Goal: Transaction & Acquisition: Purchase product/service

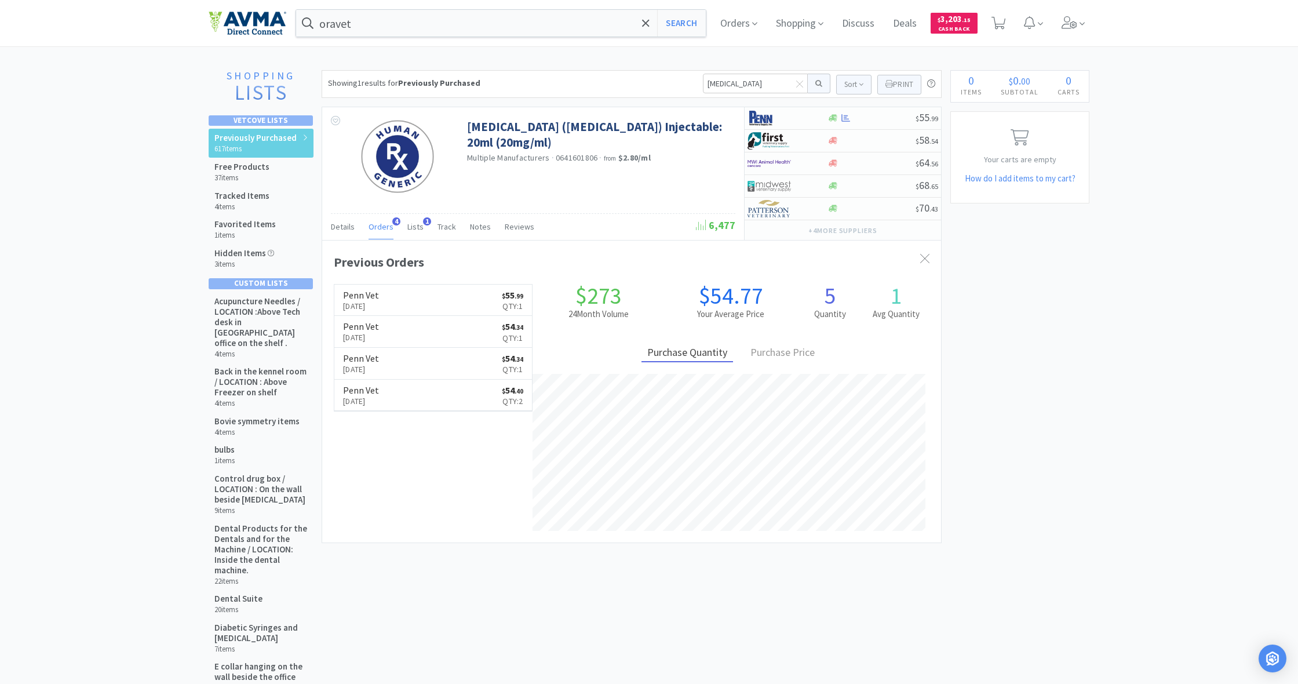
scroll to position [302, 619]
click at [731, 83] on input "[MEDICAL_DATA]" at bounding box center [755, 84] width 105 height 20
drag, startPoint x: 700, startPoint y: 83, endPoint x: 736, endPoint y: 85, distance: 35.4
click at [736, 85] on div "Showing 1 results for Previously Purchased [MEDICAL_DATA] Sort Print Previously…" at bounding box center [632, 84] width 620 height 28
drag, startPoint x: 736, startPoint y: 85, endPoint x: 676, endPoint y: 83, distance: 60.9
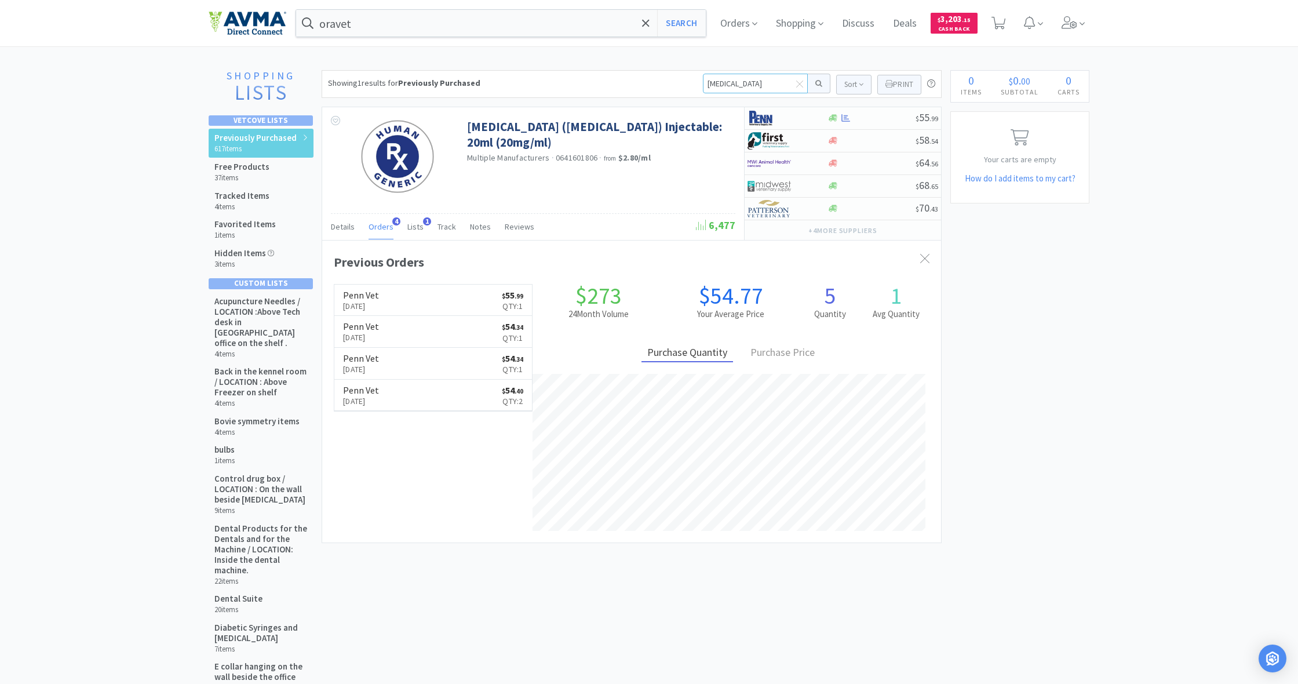
click at [676, 83] on div "Showing 1 results for Previously Purchased [MEDICAL_DATA] Sort Print Previously…" at bounding box center [632, 84] width 620 height 28
type input "lyme"
click at [817, 83] on button at bounding box center [819, 84] width 23 height 20
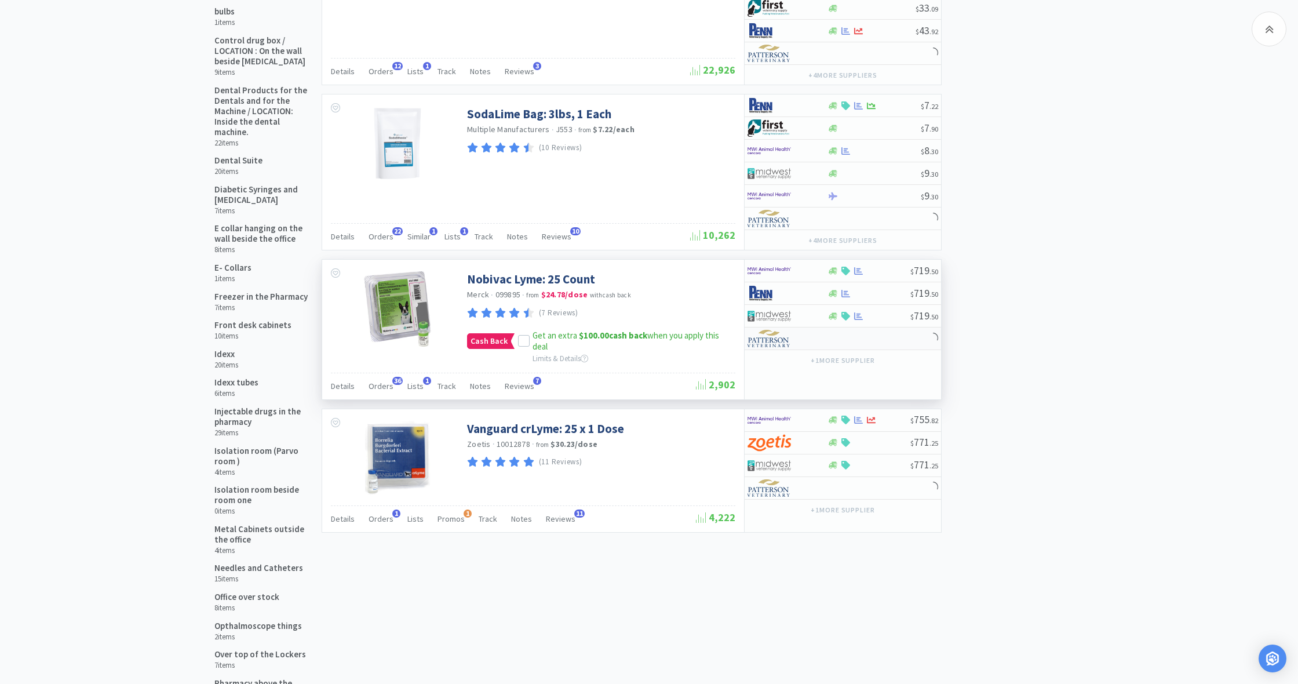
scroll to position [439, 0]
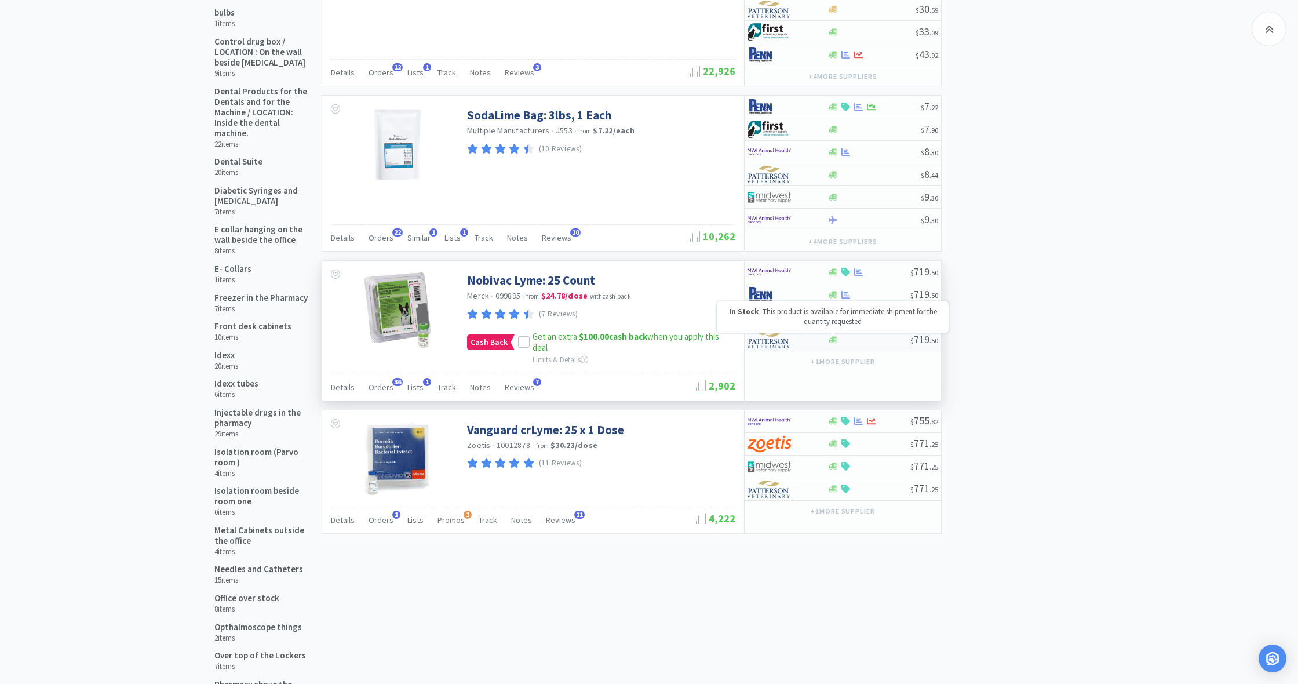
click at [833, 335] on div at bounding box center [833, 339] width 12 height 9
select select "1"
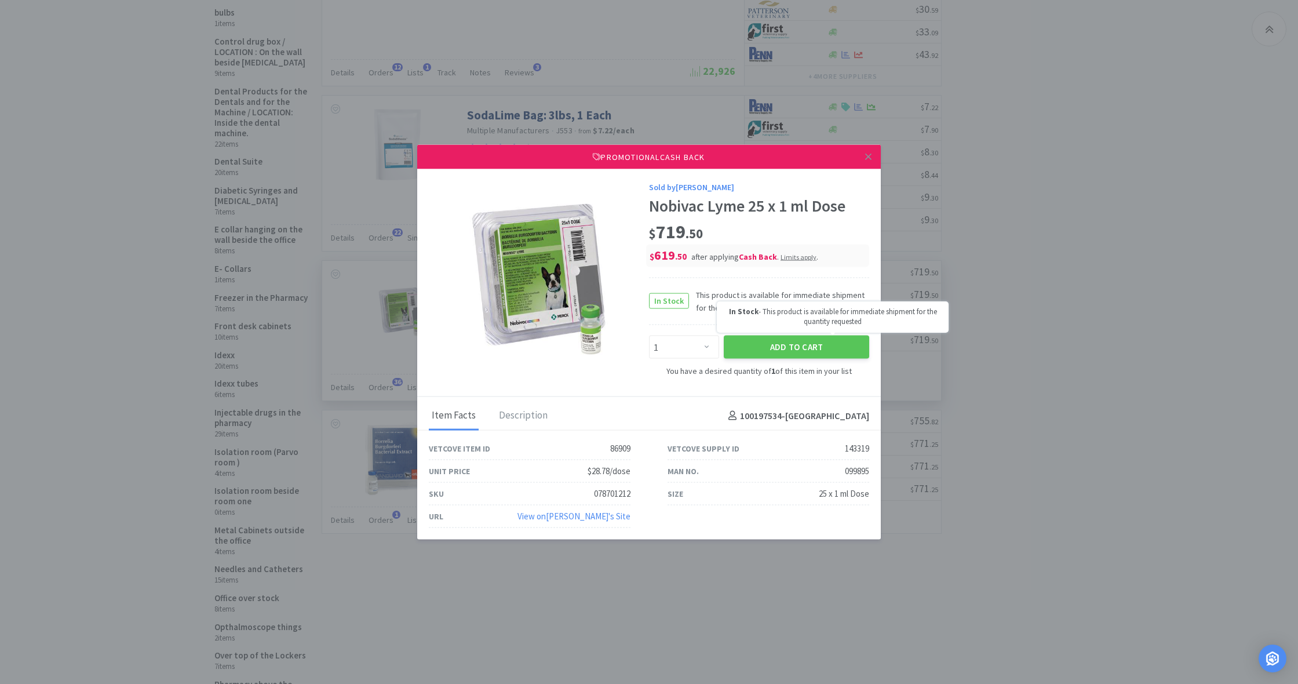
scroll to position [437, 0]
click at [808, 345] on button "Add to Cart" at bounding box center [796, 346] width 145 height 23
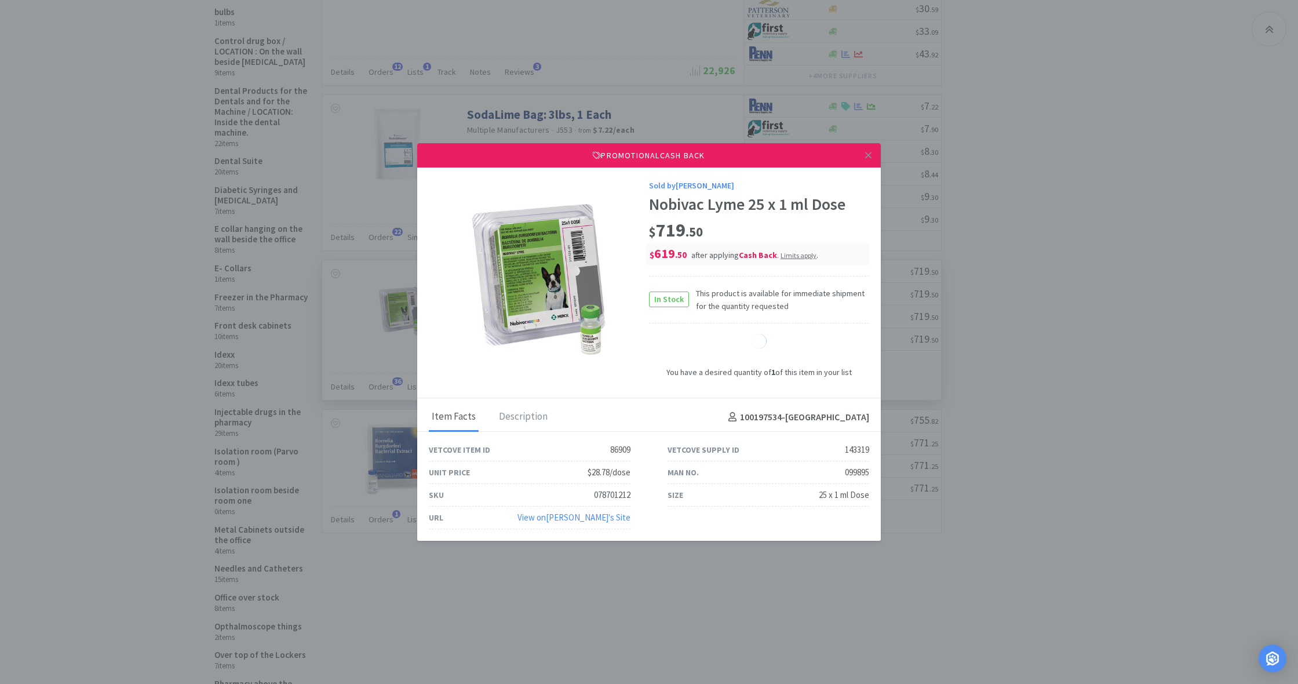
select select "1"
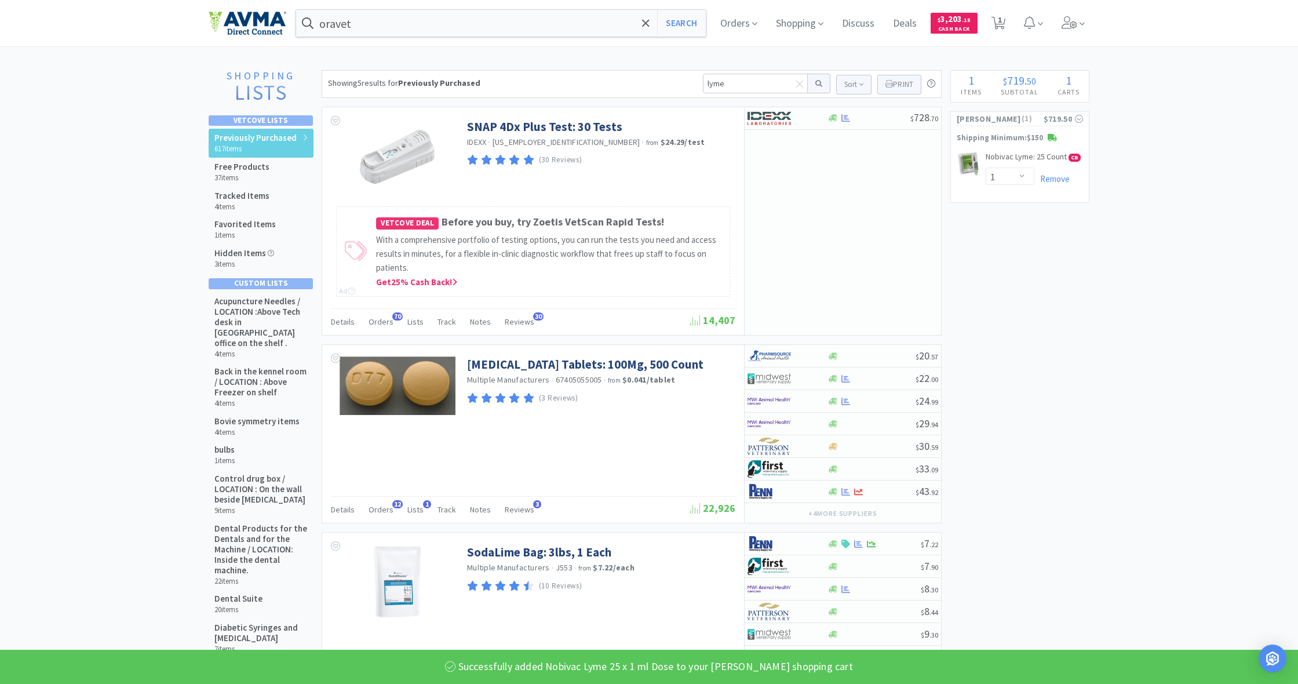
scroll to position [0, 0]
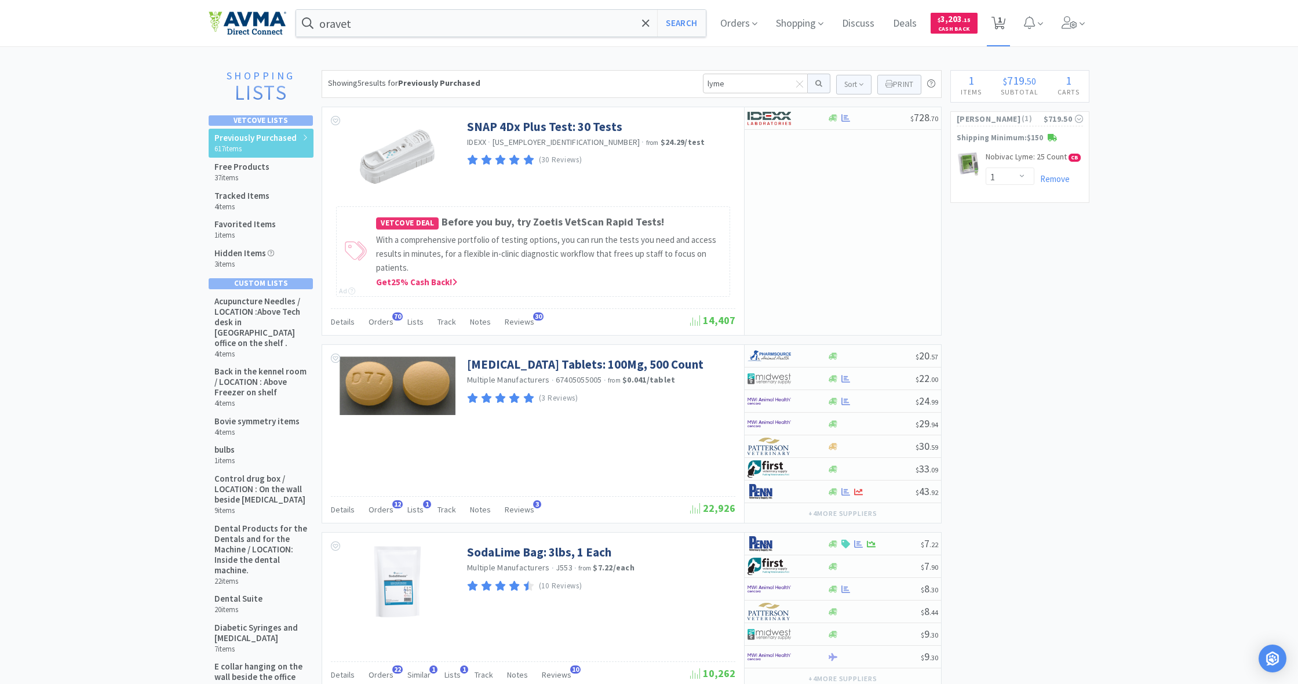
click at [999, 23] on span "1" at bounding box center [1000, 20] width 4 height 46
select select "1"
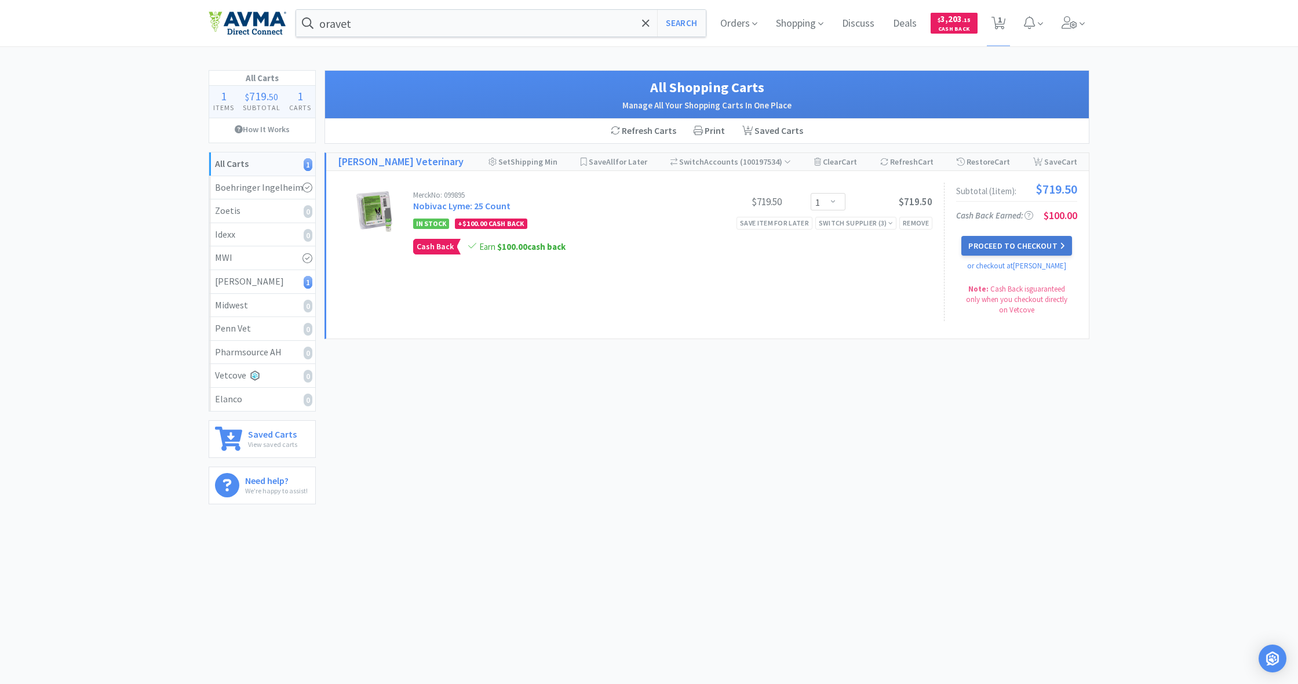
click at [1012, 245] on button "Proceed to Checkout" at bounding box center [1016, 246] width 110 height 20
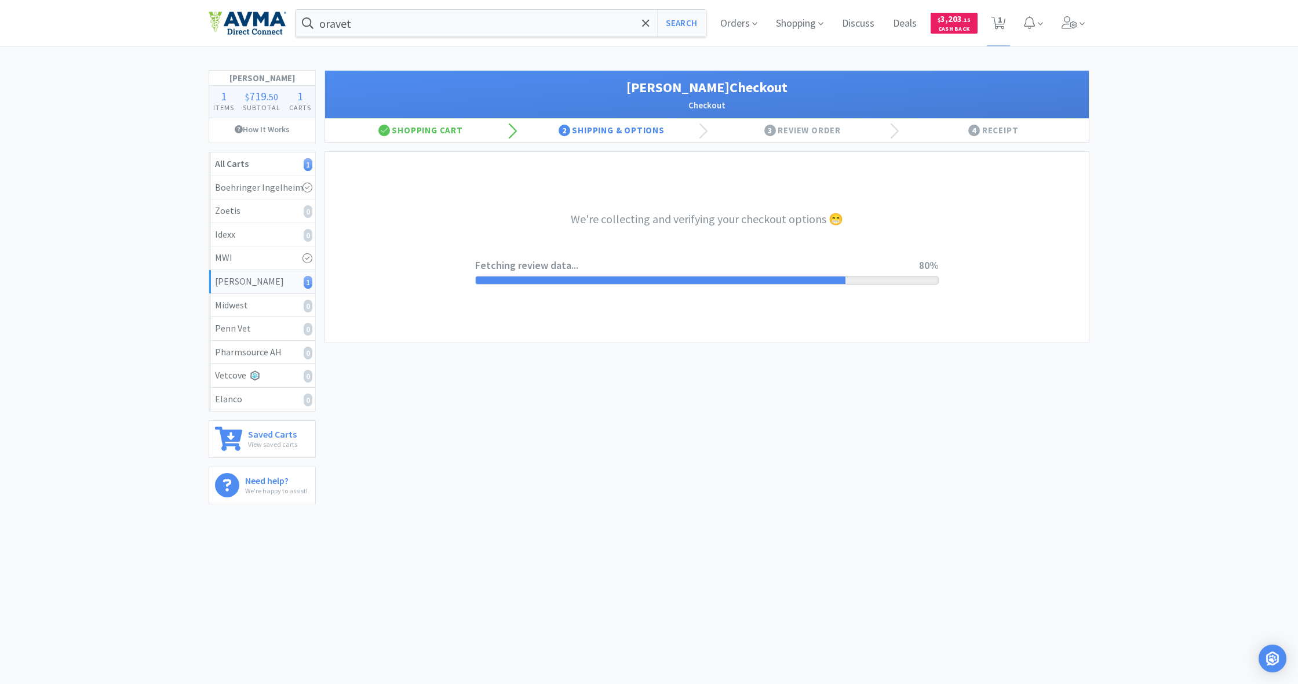
select select "1"
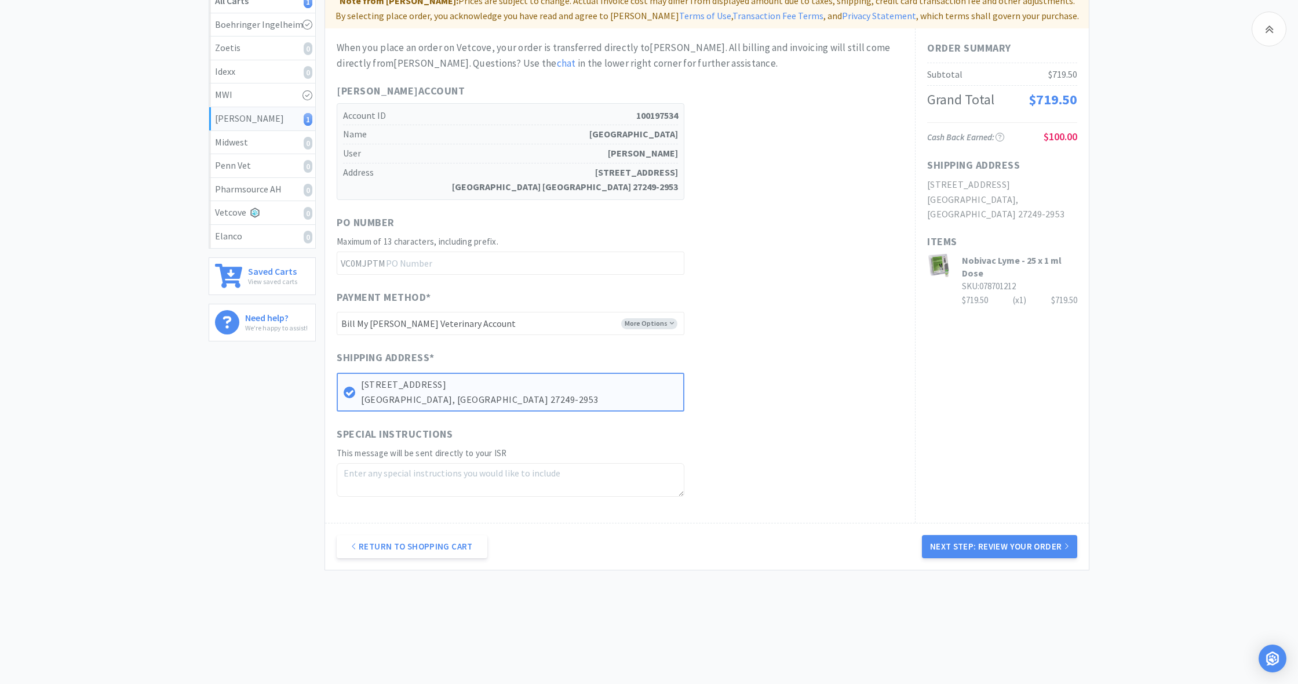
scroll to position [162, 0]
click at [1011, 541] on button "Next Step: Review Your Order" at bounding box center [999, 546] width 155 height 23
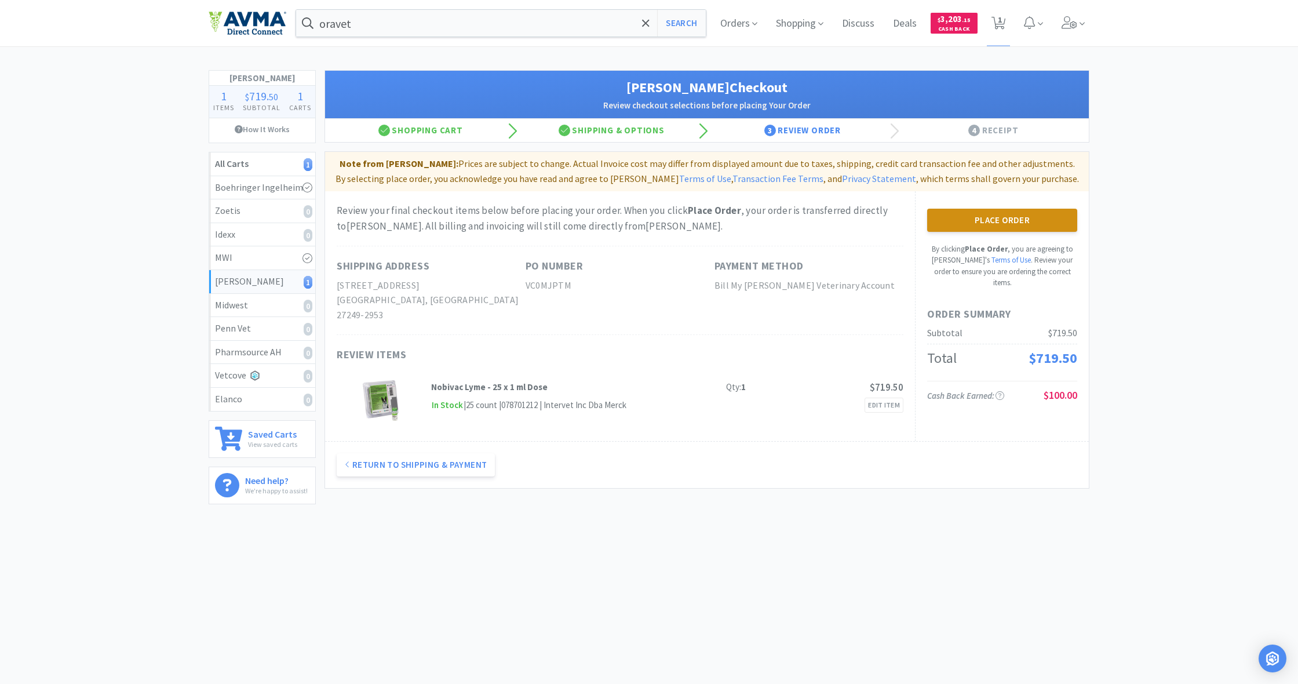
click at [989, 216] on button "Place Order" at bounding box center [1002, 220] width 150 height 23
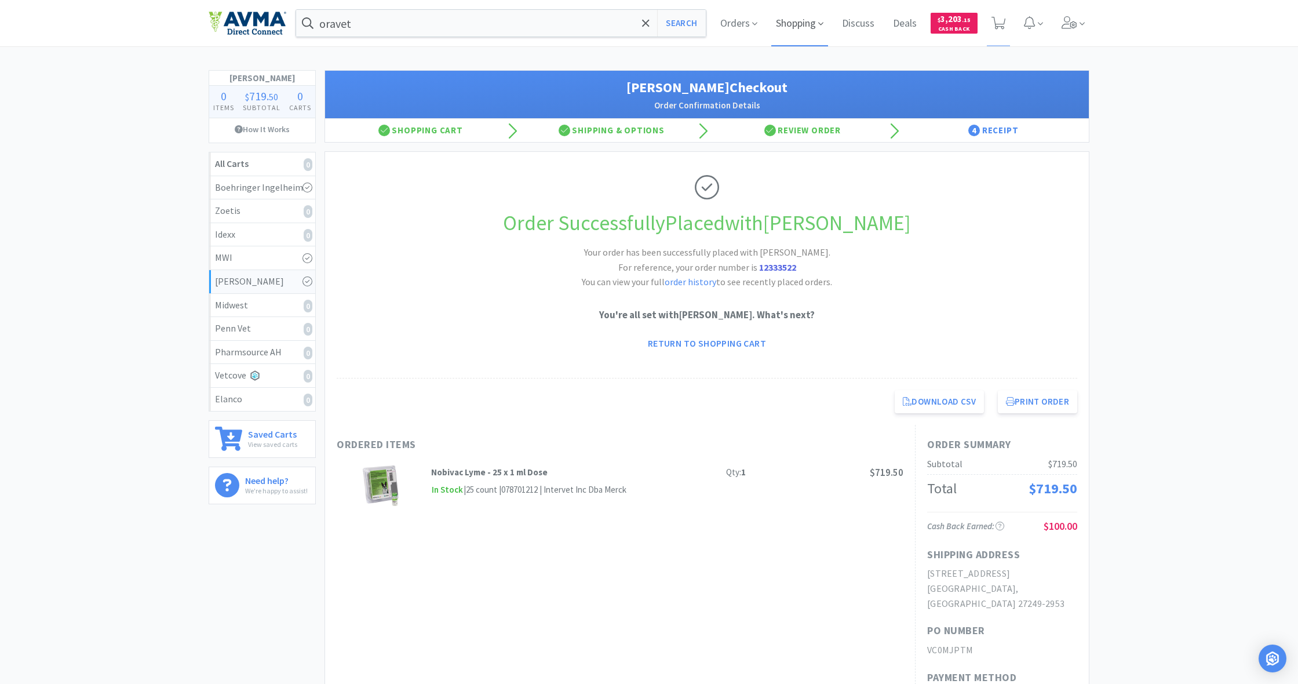
click at [799, 25] on span "Shopping" at bounding box center [799, 23] width 57 height 46
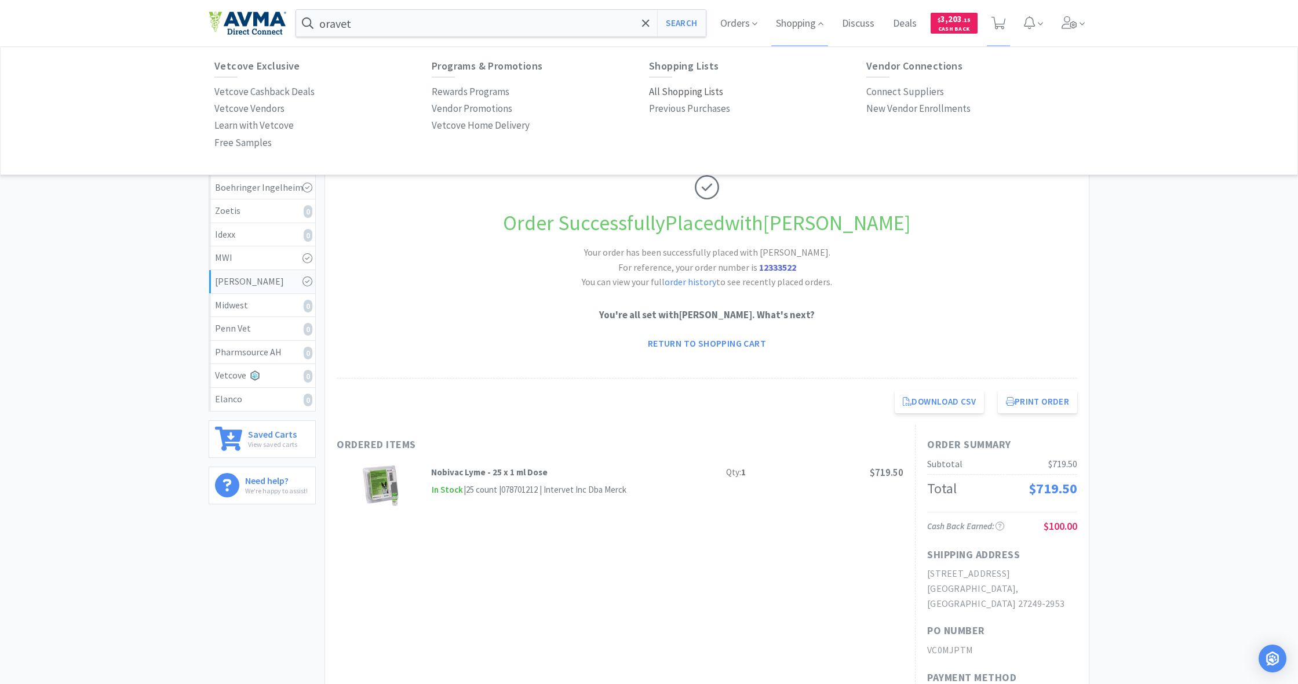
click at [675, 87] on p "All Shopping Lists" at bounding box center [686, 92] width 74 height 16
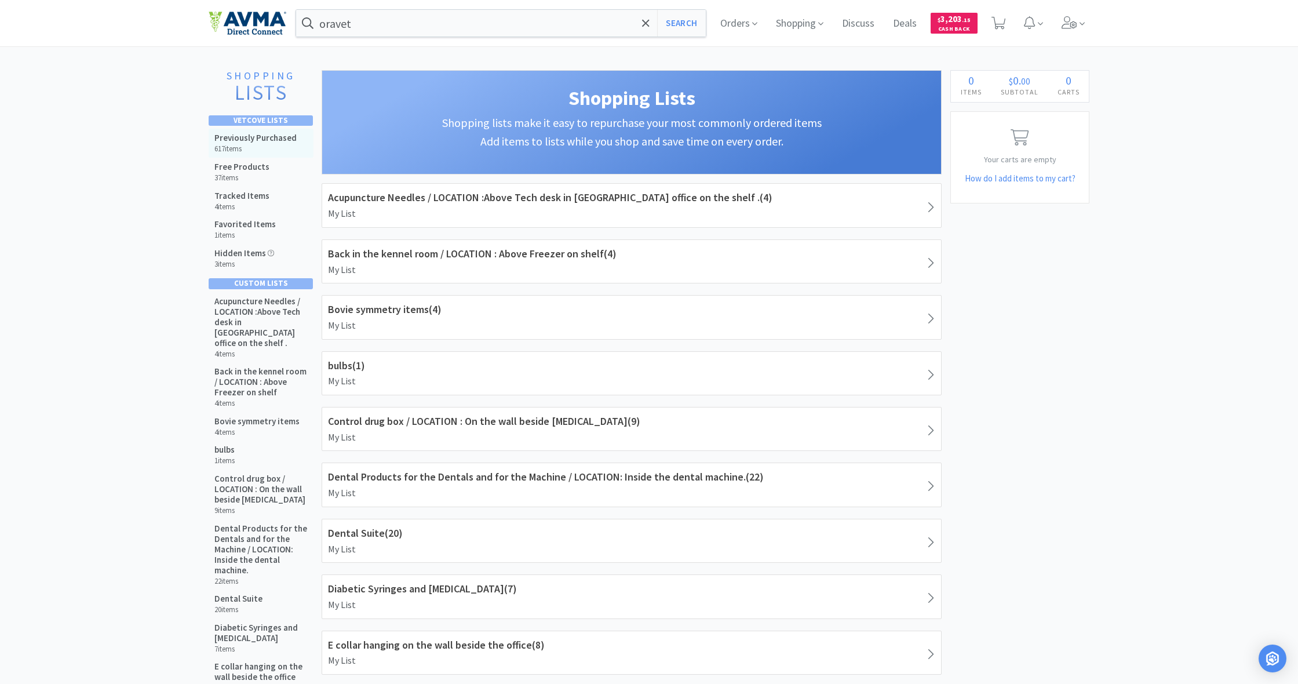
click at [287, 142] on h5 "Previously Purchased" at bounding box center [255, 138] width 82 height 10
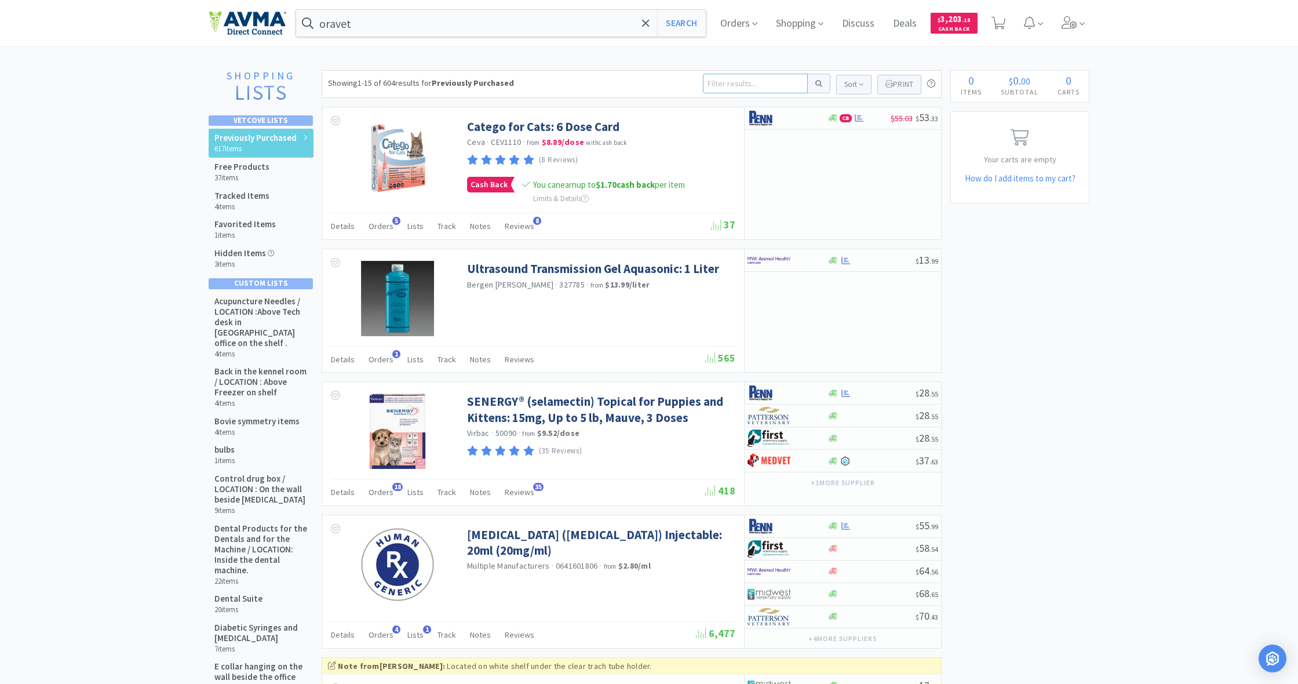
click at [728, 85] on input at bounding box center [755, 84] width 105 height 20
type input "revo"
click at [817, 83] on button at bounding box center [819, 84] width 23 height 20
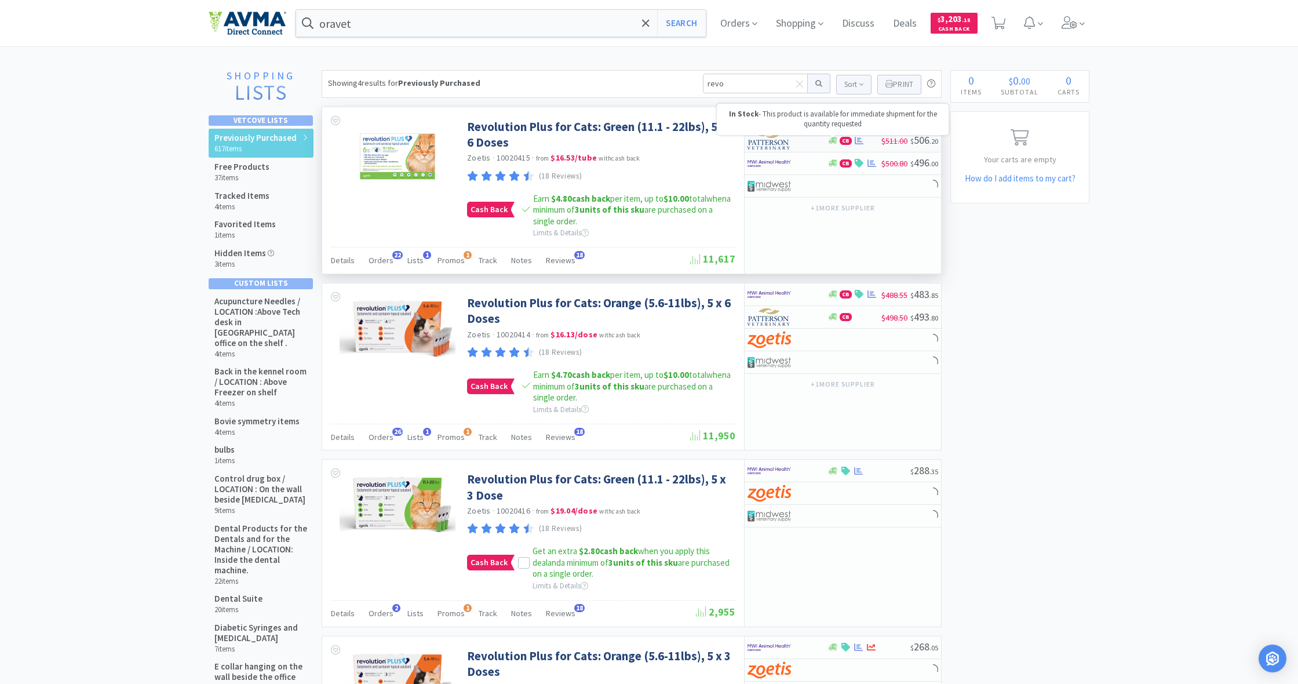
click at [833, 140] on icon at bounding box center [832, 140] width 9 height 7
select select "1"
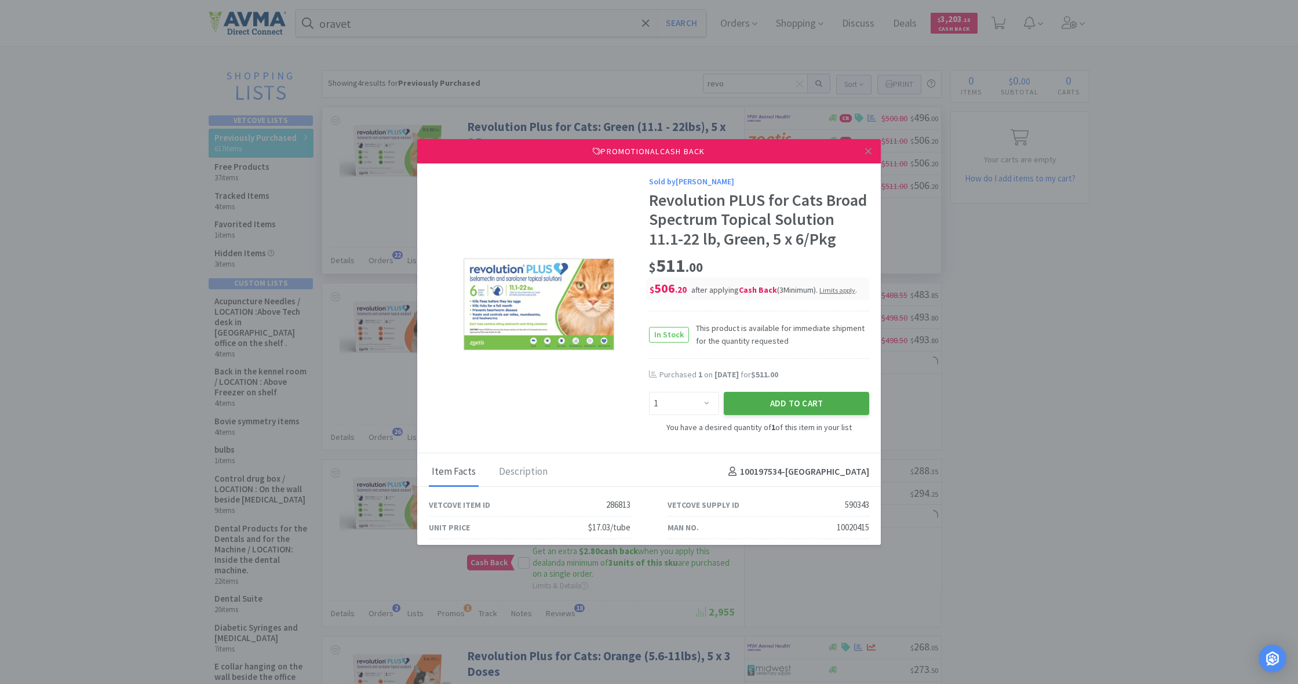
click at [809, 400] on button "Add to Cart" at bounding box center [796, 403] width 145 height 23
select select "1"
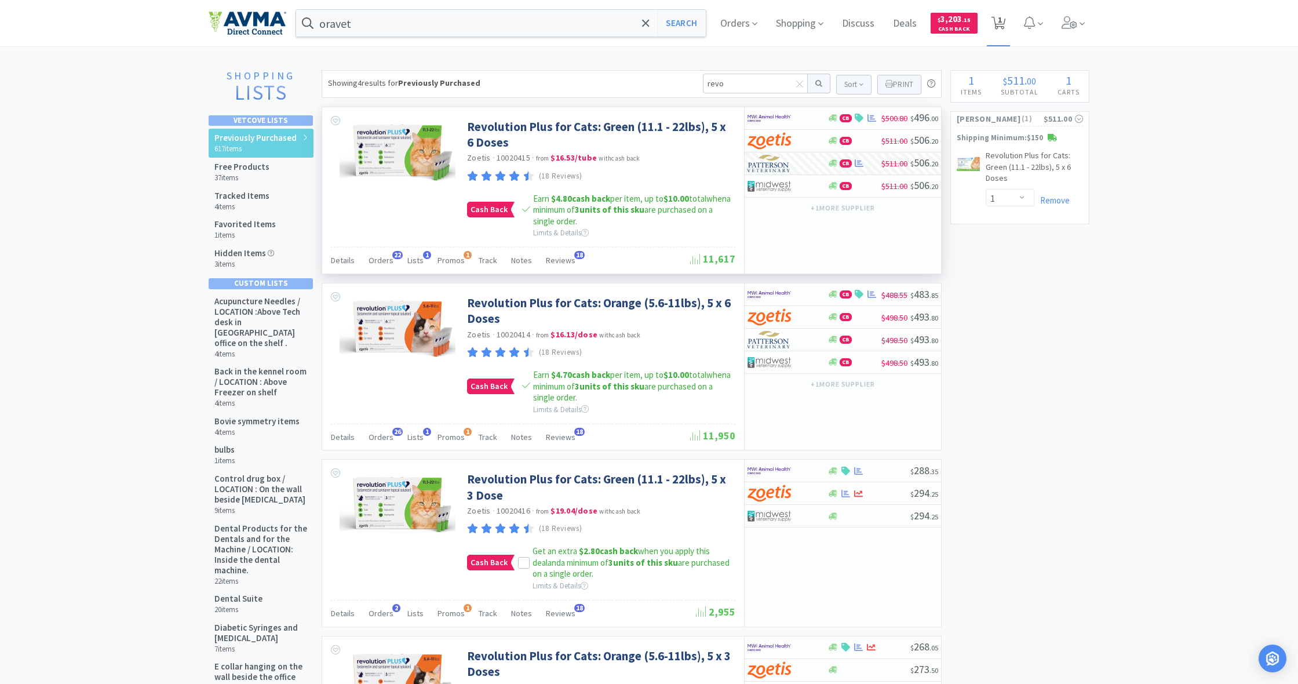
click at [998, 25] on span "1" at bounding box center [1000, 20] width 4 height 46
select select "1"
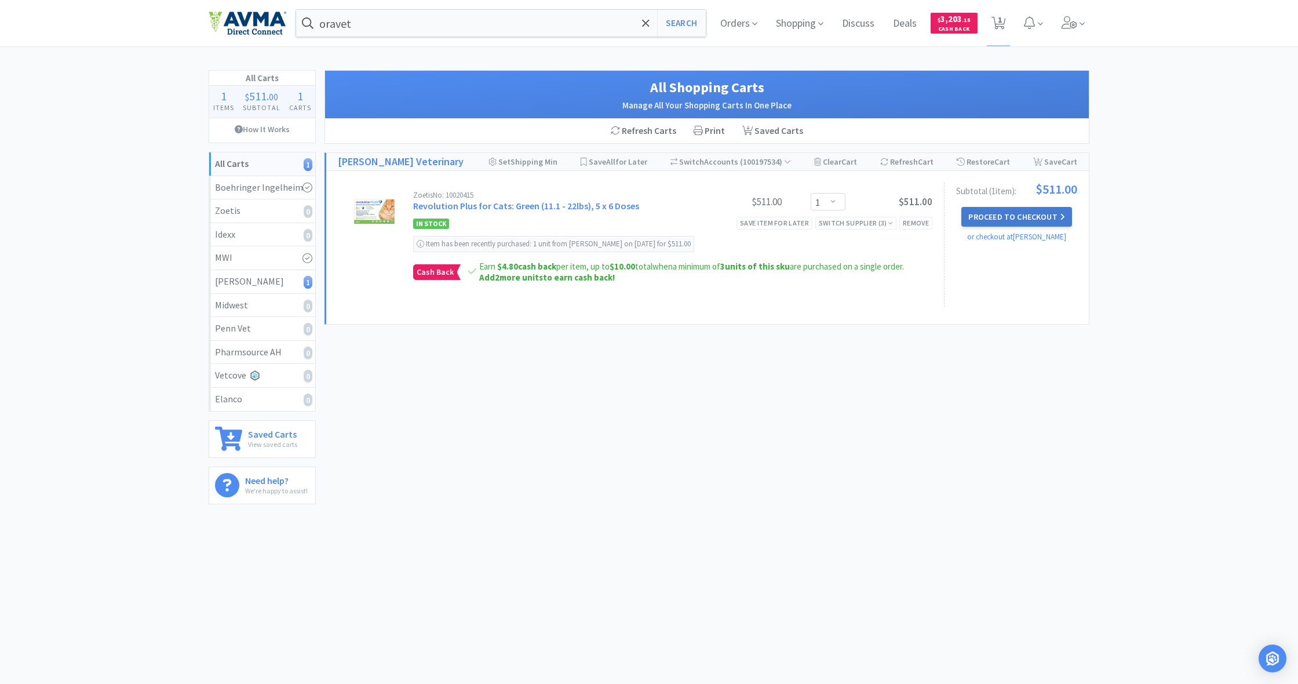
click at [1007, 217] on button "Proceed to Checkout" at bounding box center [1016, 217] width 110 height 20
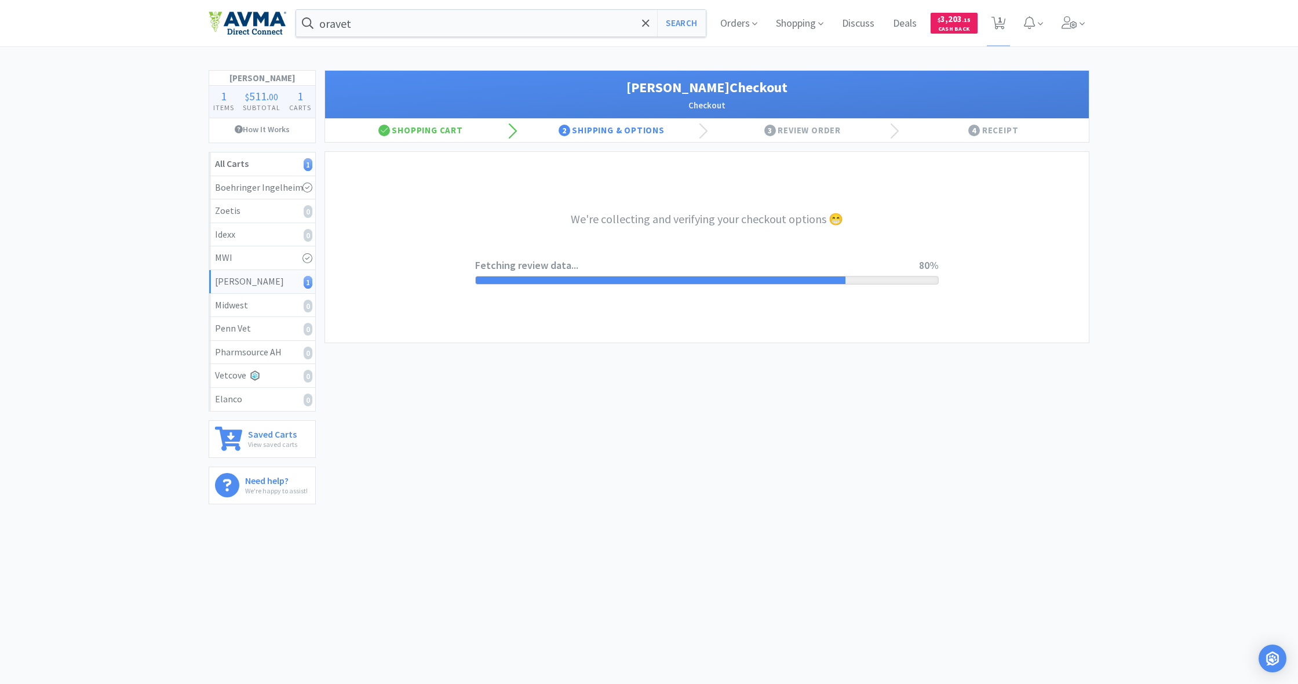
select select "1"
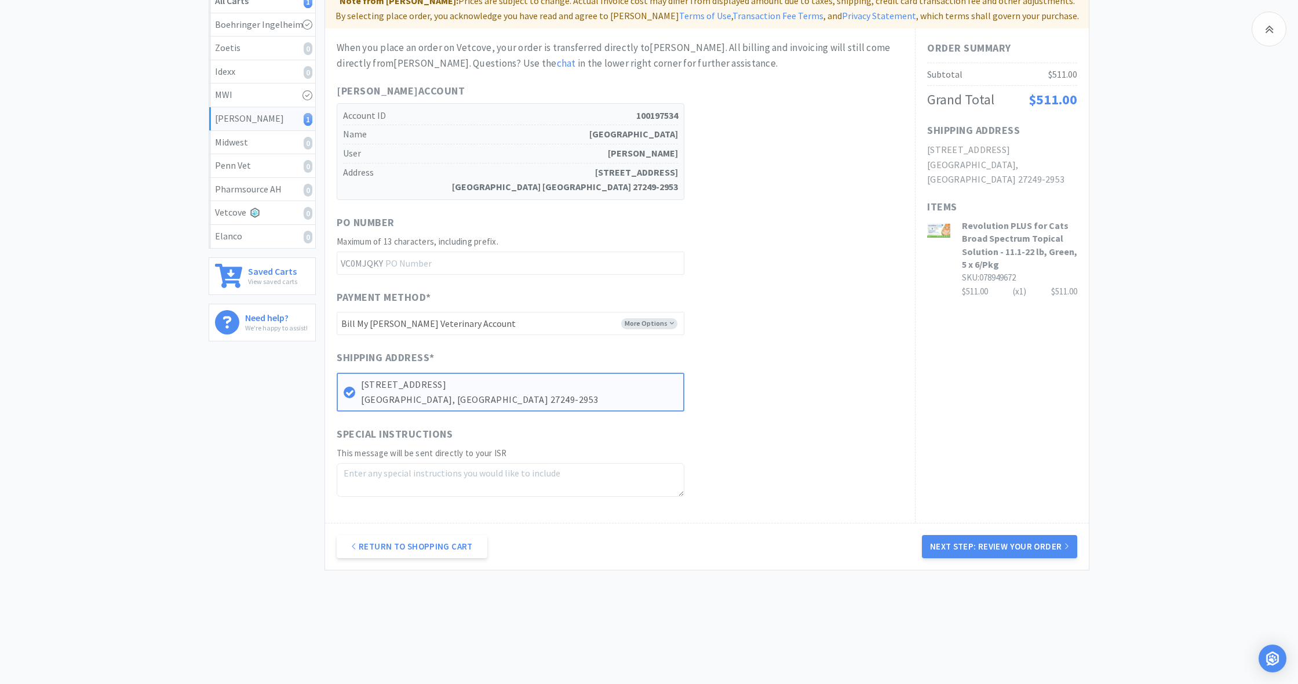
scroll to position [162, 0]
click at [1001, 539] on button "Next Step: Review Your Order" at bounding box center [999, 546] width 155 height 23
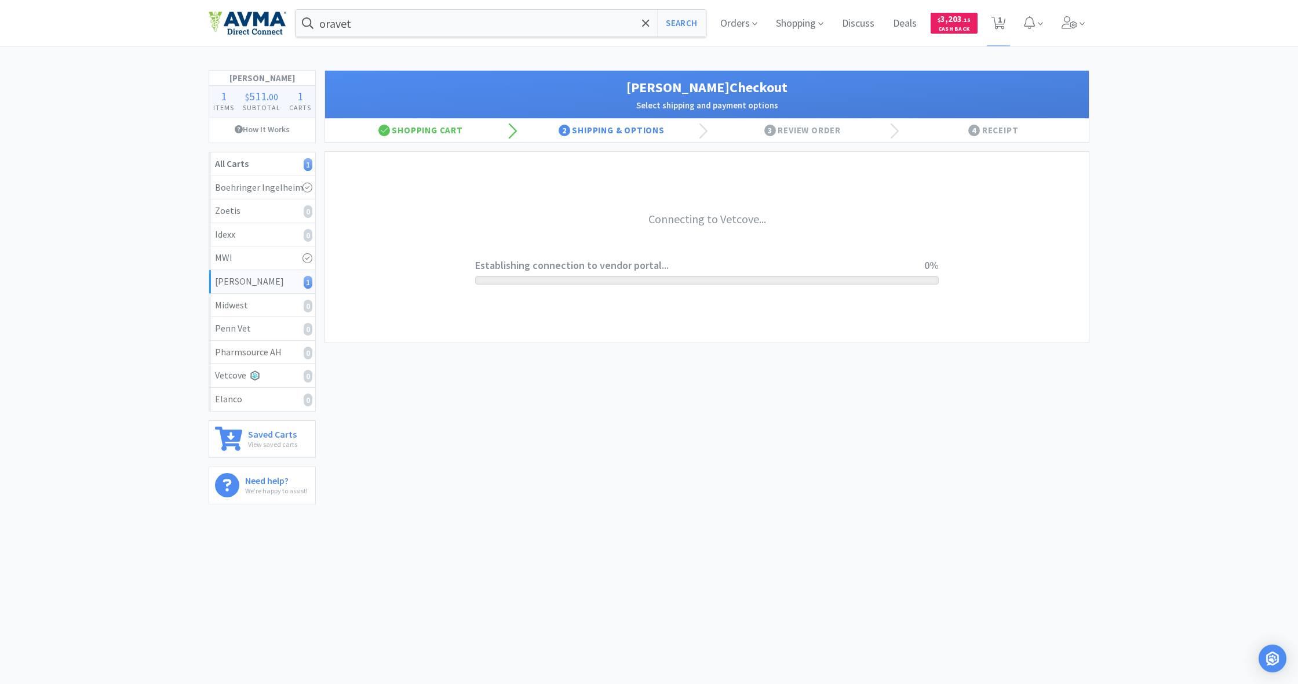
scroll to position [0, 0]
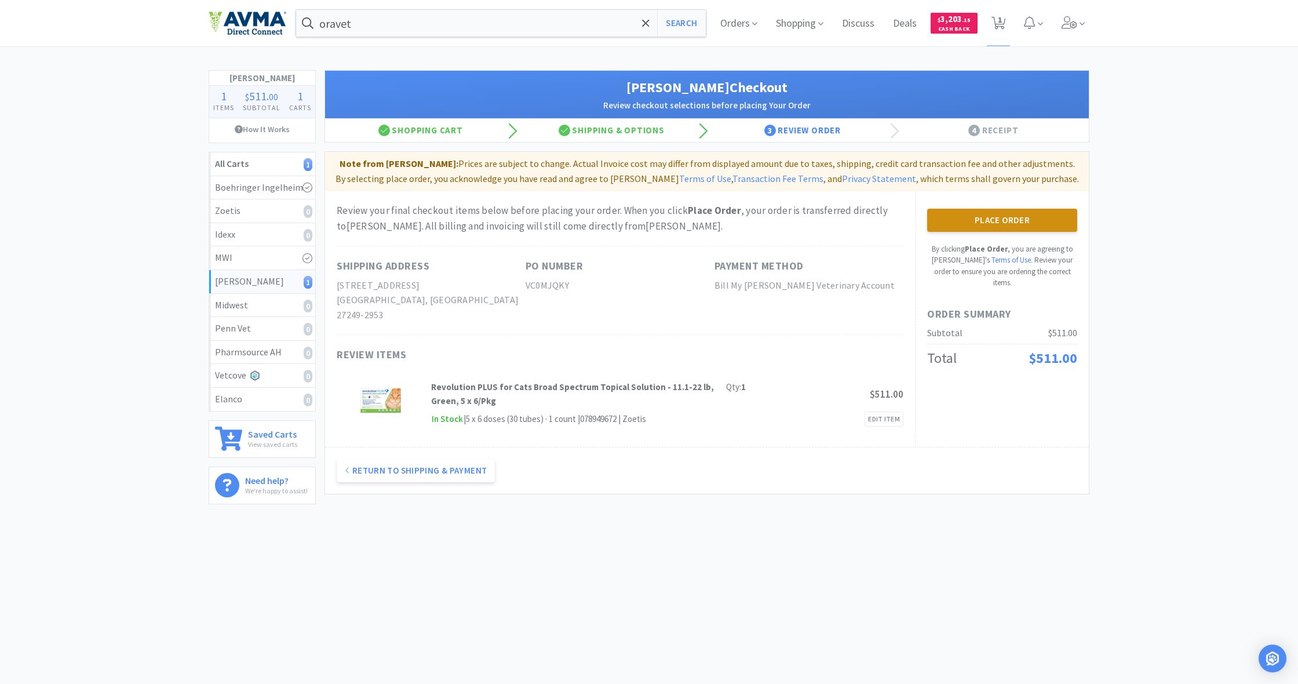
click at [996, 218] on button "Place Order" at bounding box center [1002, 220] width 150 height 23
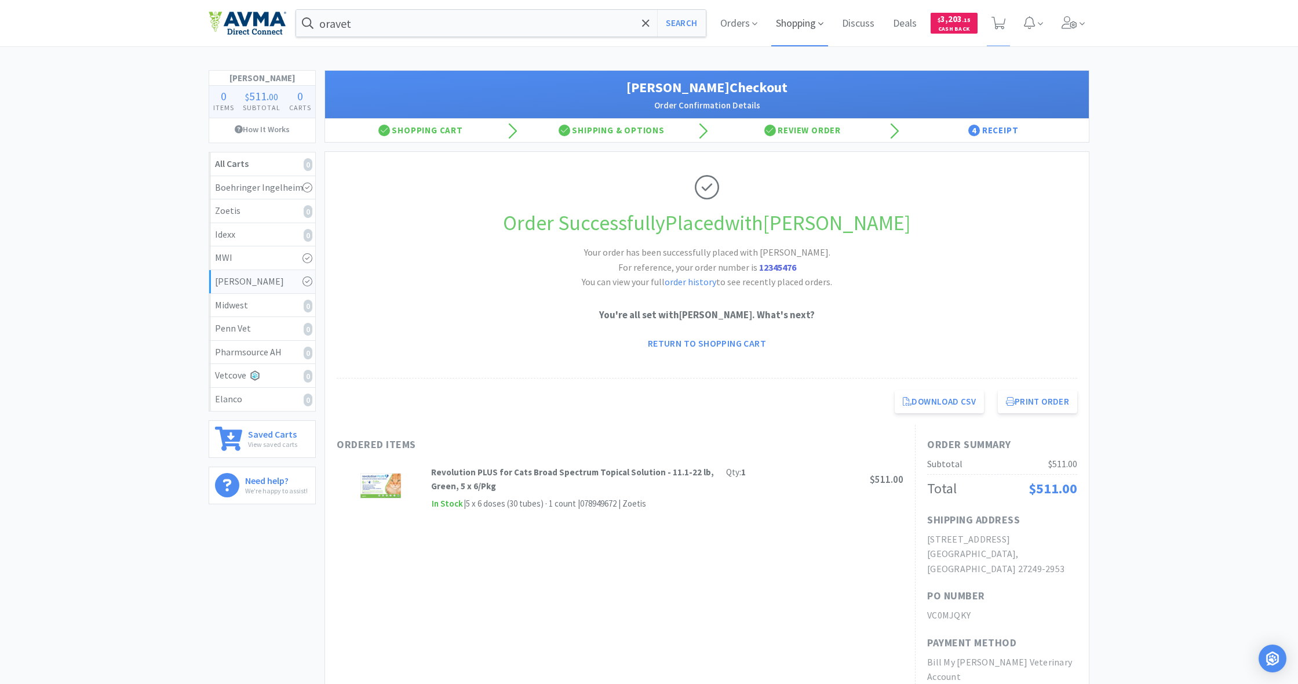
click at [794, 27] on span "Shopping" at bounding box center [799, 23] width 57 height 46
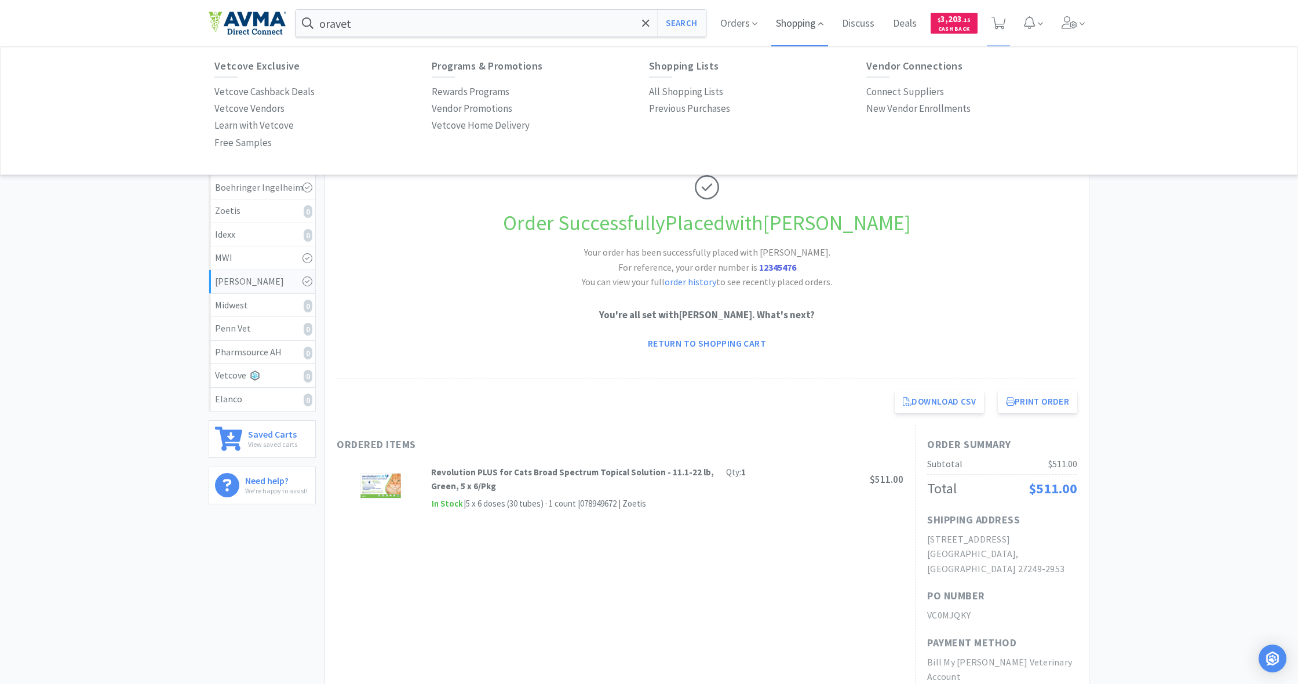
click at [799, 29] on span "Shopping" at bounding box center [799, 23] width 57 height 46
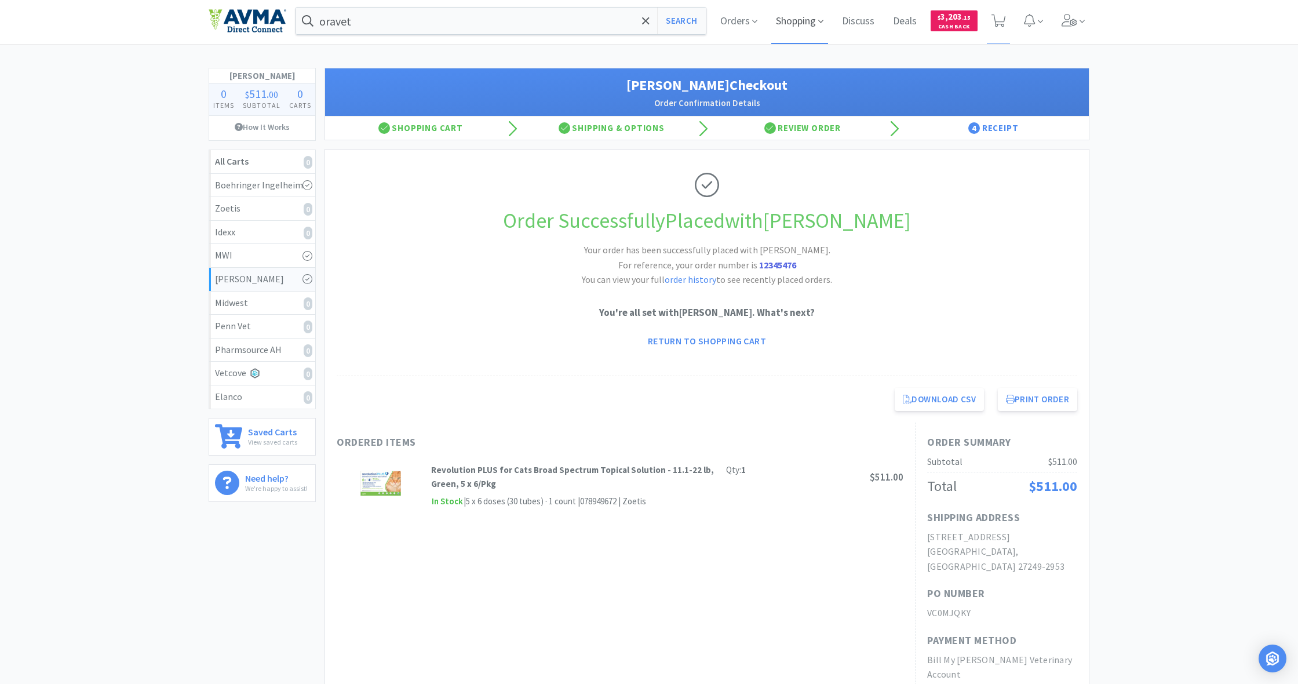
click at [789, 19] on span "Shopping" at bounding box center [799, 21] width 57 height 46
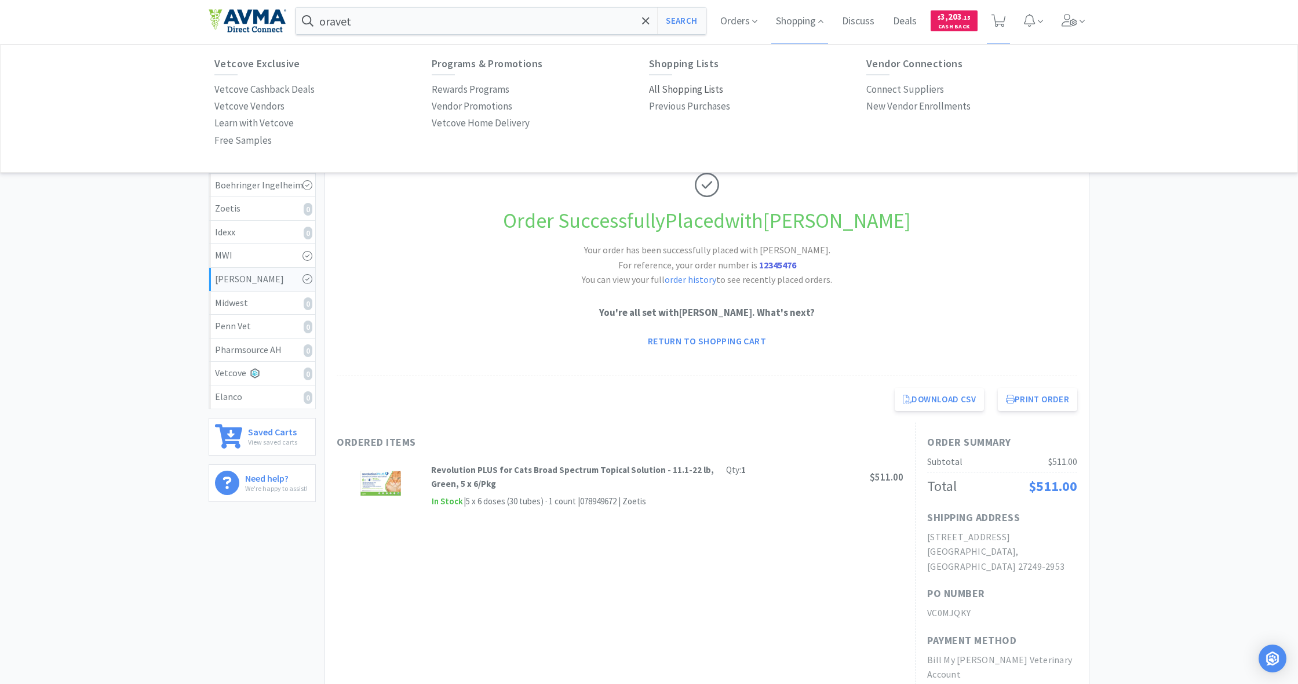
click at [688, 90] on p "All Shopping Lists" at bounding box center [686, 90] width 74 height 16
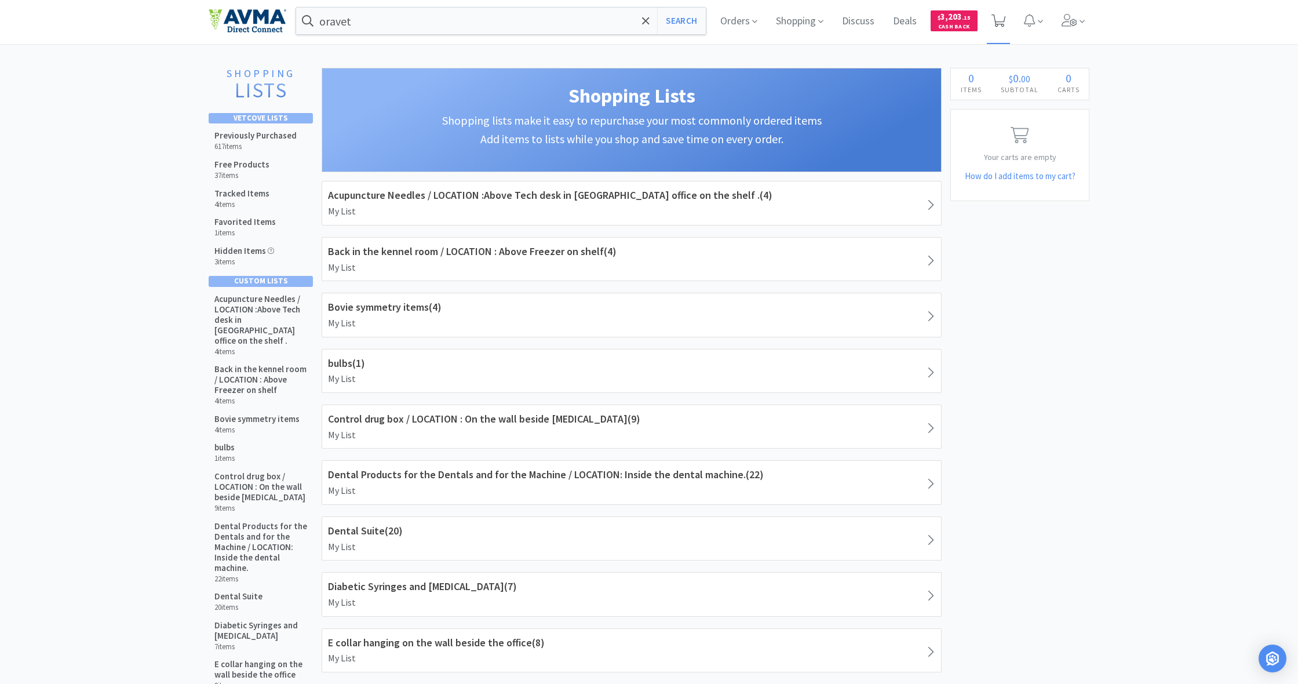
click at [996, 22] on icon at bounding box center [998, 20] width 14 height 13
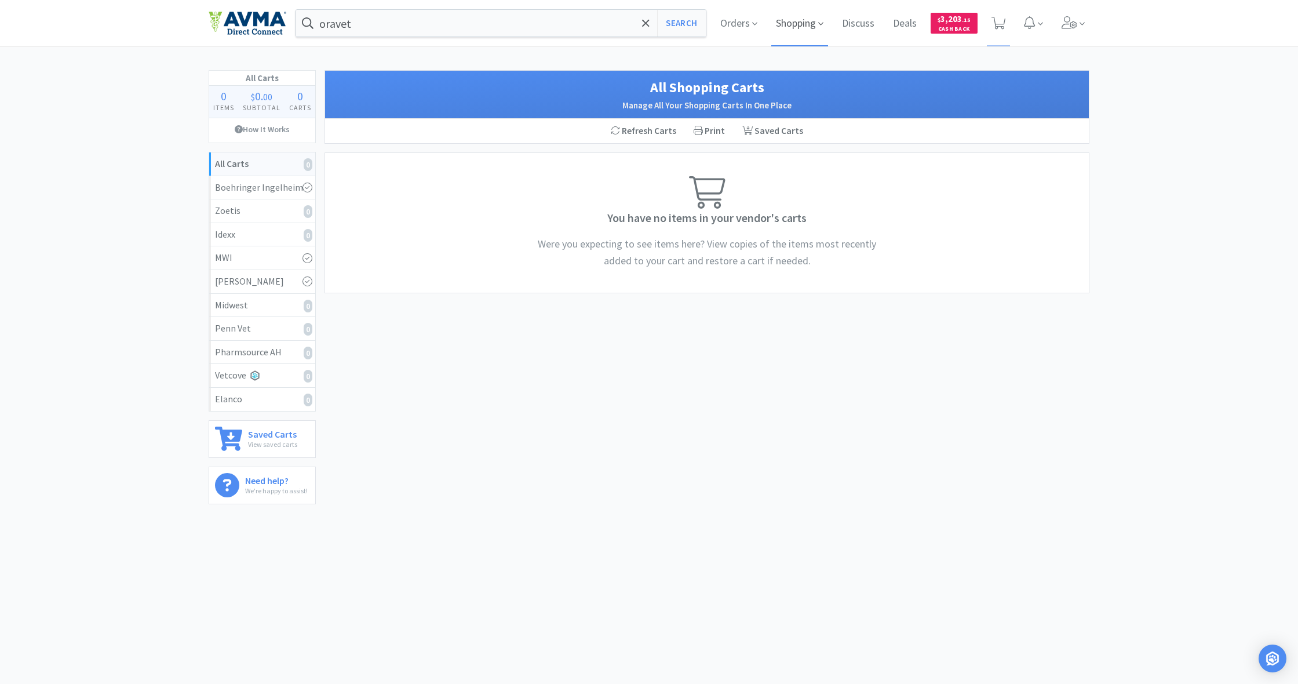
click at [797, 22] on span "Shopping" at bounding box center [799, 23] width 57 height 46
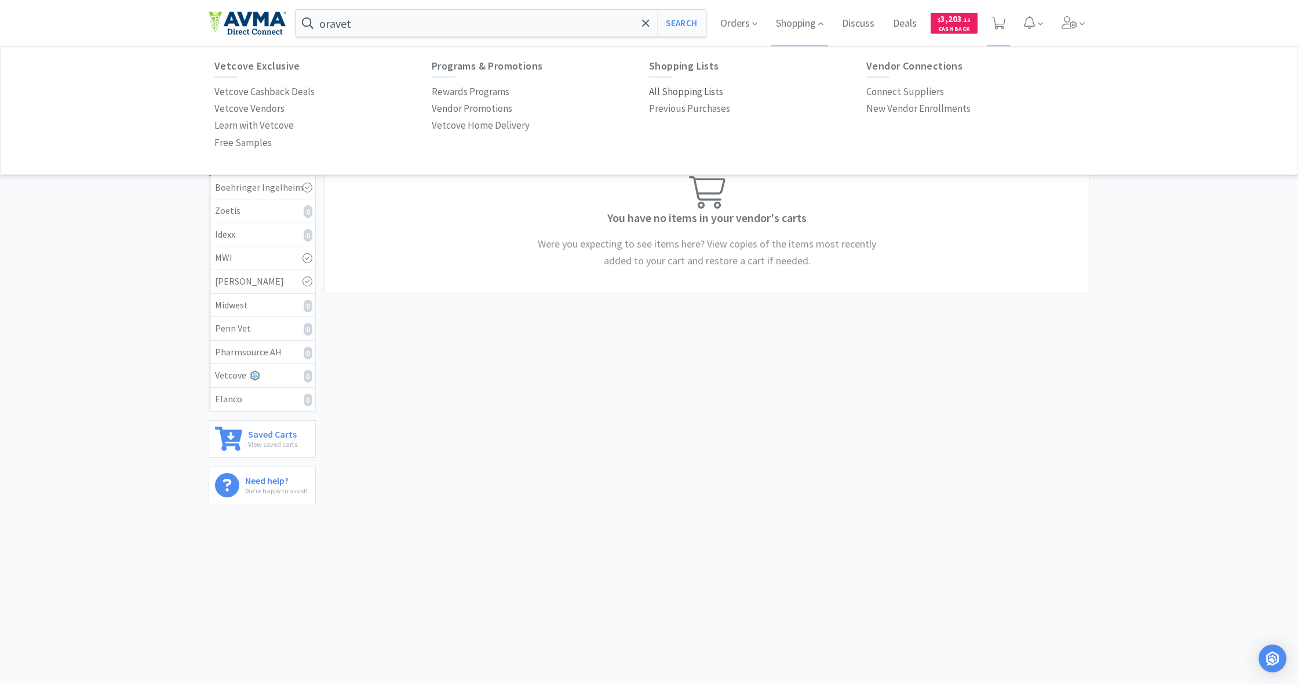
click at [683, 90] on p "All Shopping Lists" at bounding box center [686, 92] width 74 height 16
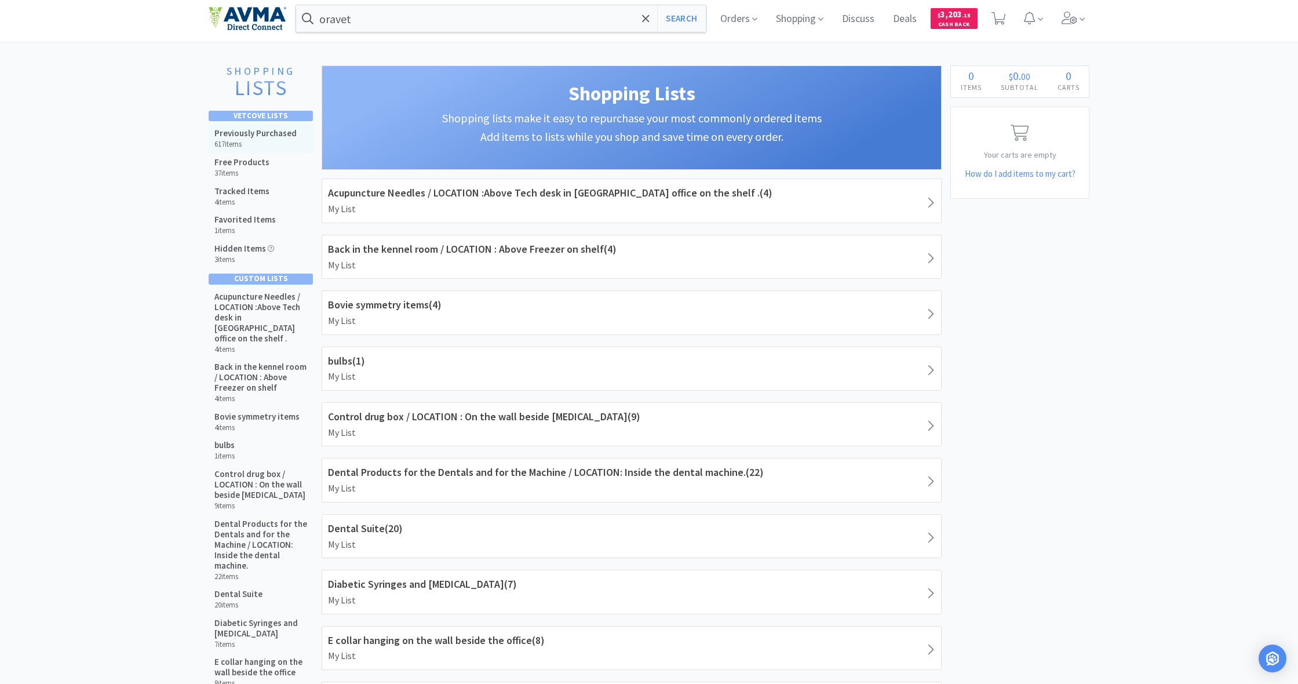
click at [271, 143] on h6 "617 items" at bounding box center [255, 144] width 82 height 9
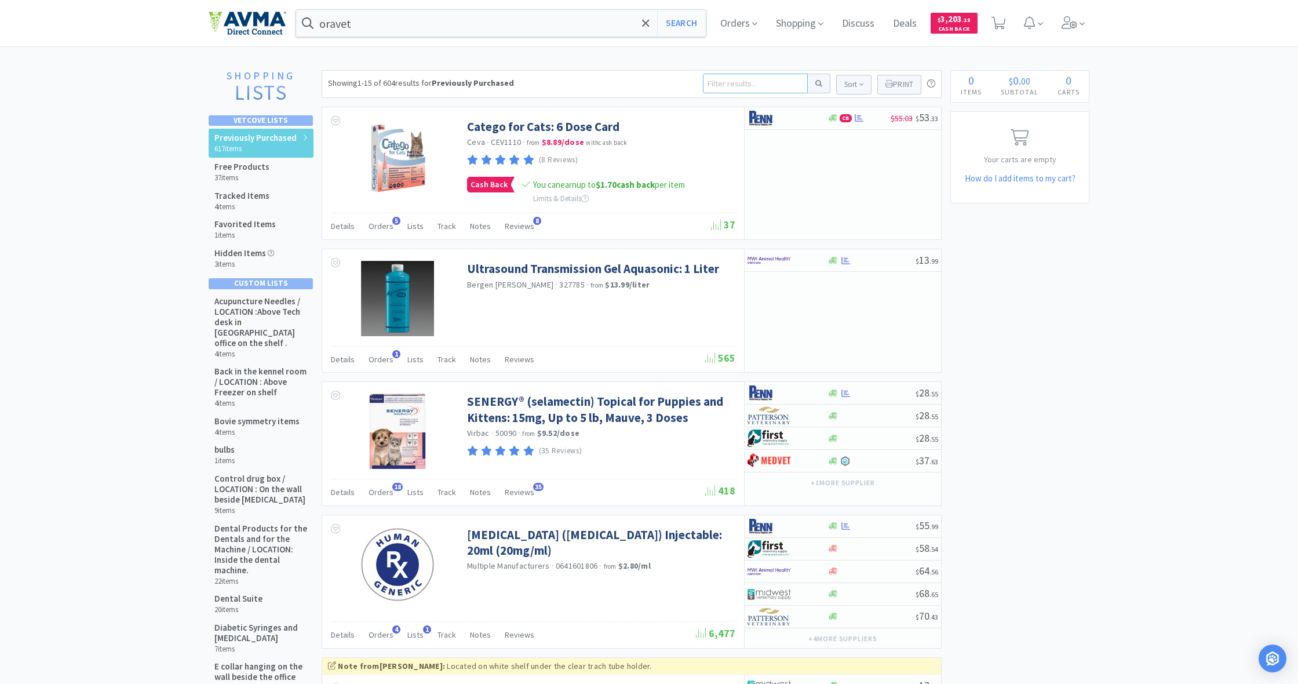
click at [735, 86] on input at bounding box center [755, 84] width 105 height 20
type input "[MEDICAL_DATA]"
click at [817, 83] on button at bounding box center [819, 84] width 23 height 20
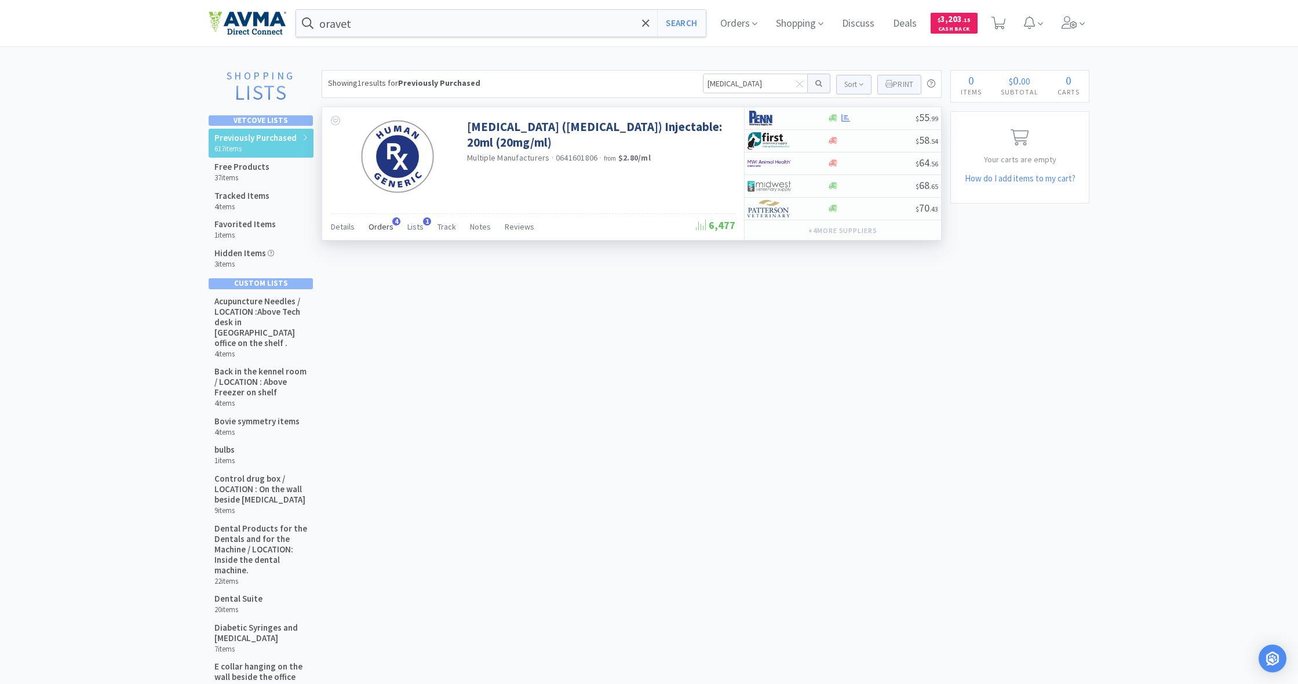
click at [382, 229] on span "Orders" at bounding box center [380, 226] width 25 height 10
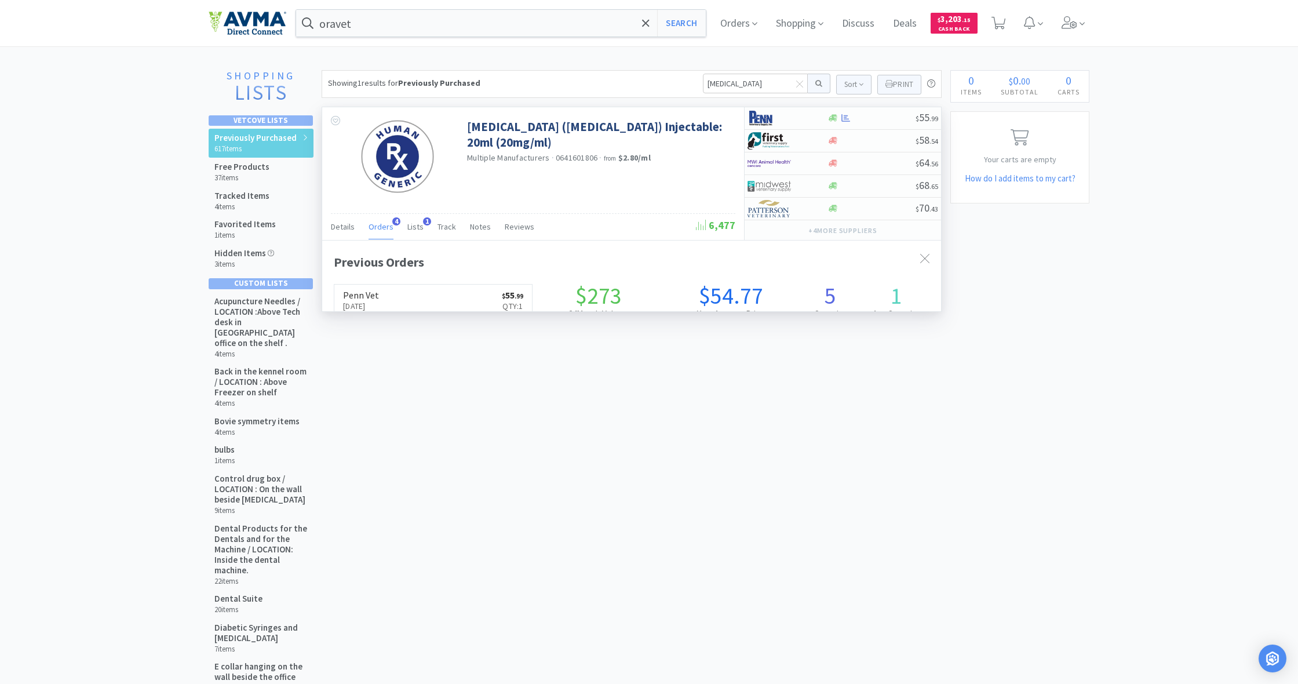
scroll to position [302, 619]
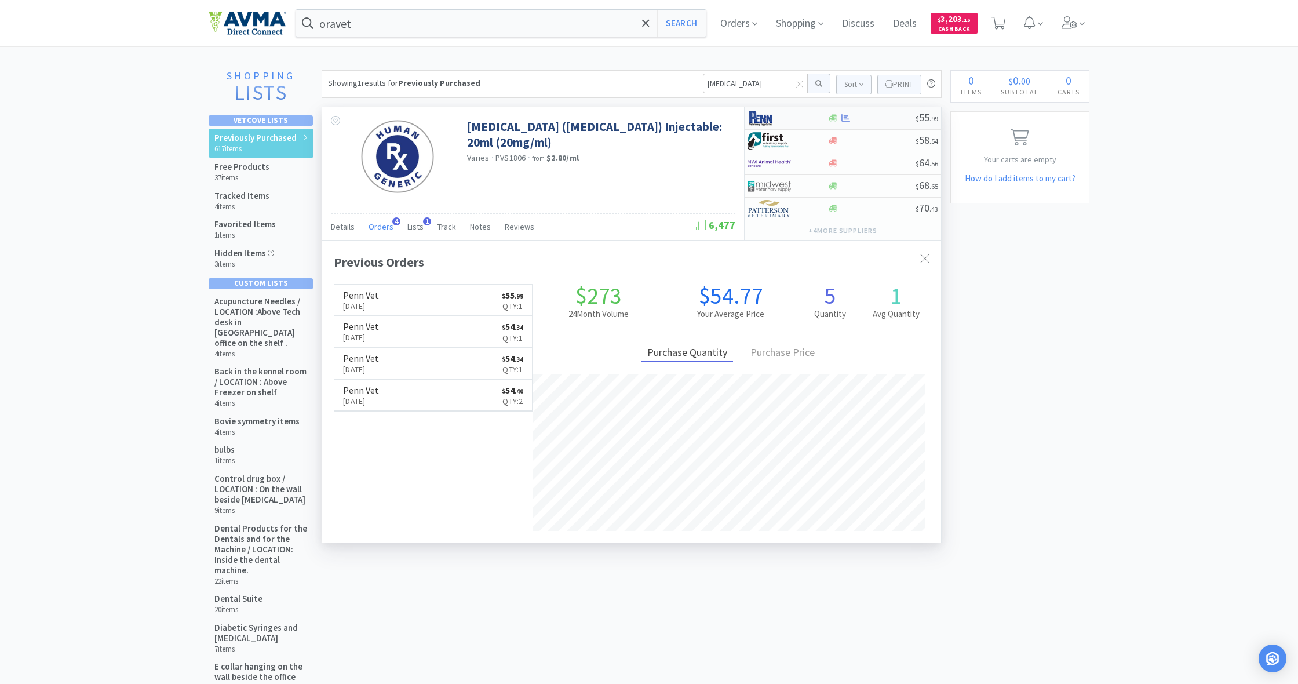
click at [843, 123] on div "$ 55 . 99" at bounding box center [842, 118] width 196 height 23
select select "1"
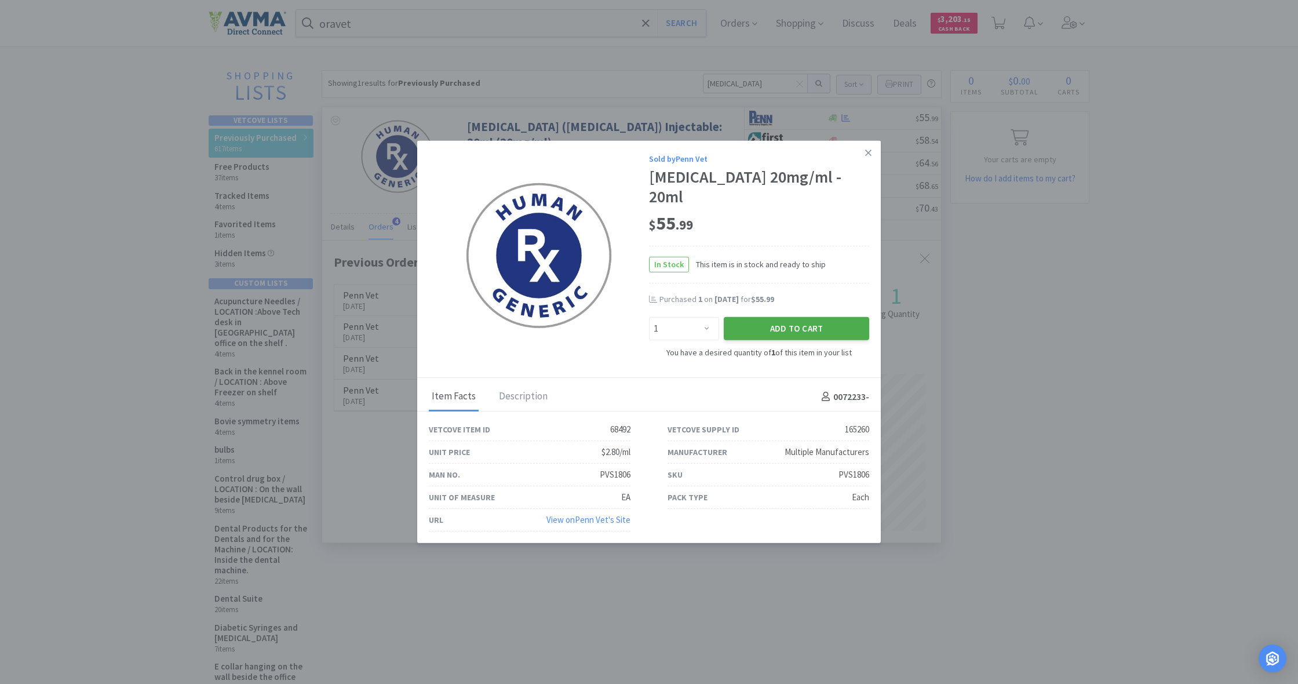
click at [814, 319] on button "Add to Cart" at bounding box center [796, 328] width 145 height 23
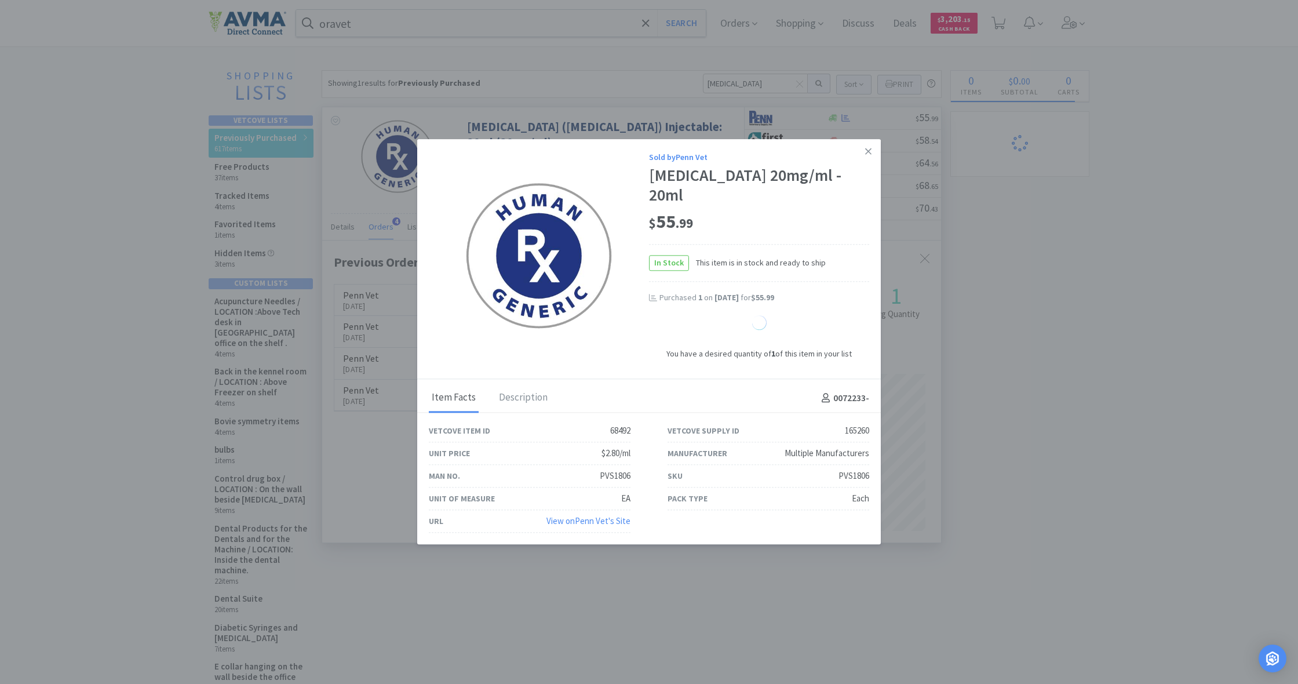
select select "1"
